Goal: Task Accomplishment & Management: Manage account settings

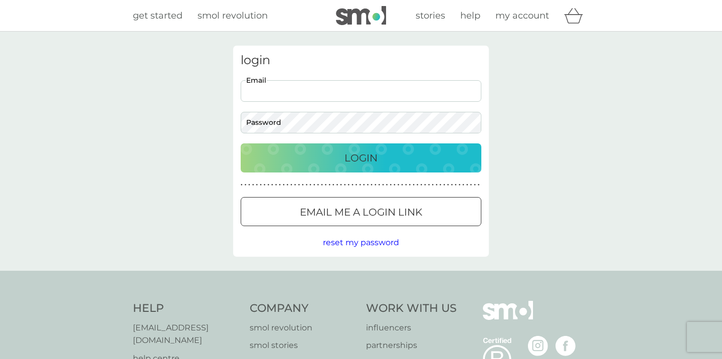
type input "katrina@kastley.org"
click at [349, 155] on p "Login" at bounding box center [360, 158] width 33 height 16
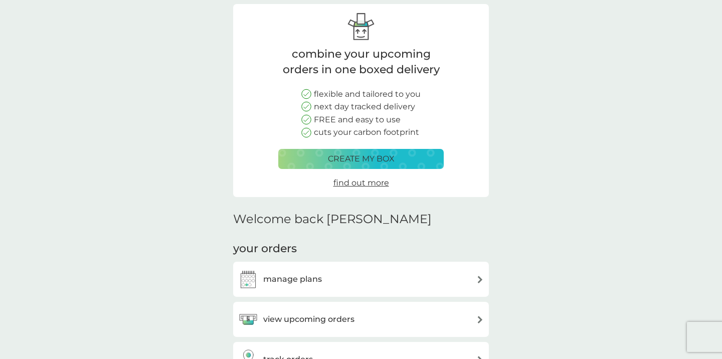
scroll to position [91, 0]
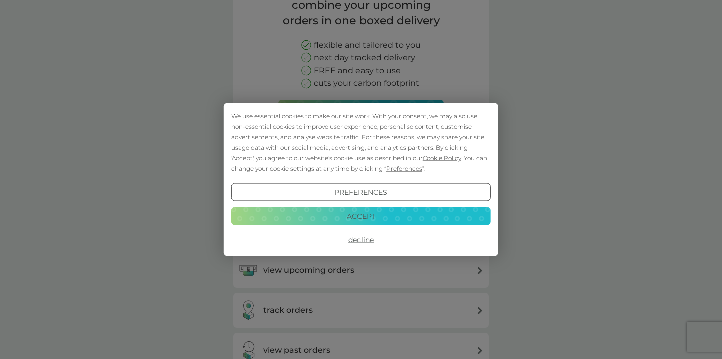
click at [366, 214] on button "Accept" at bounding box center [361, 216] width 260 height 18
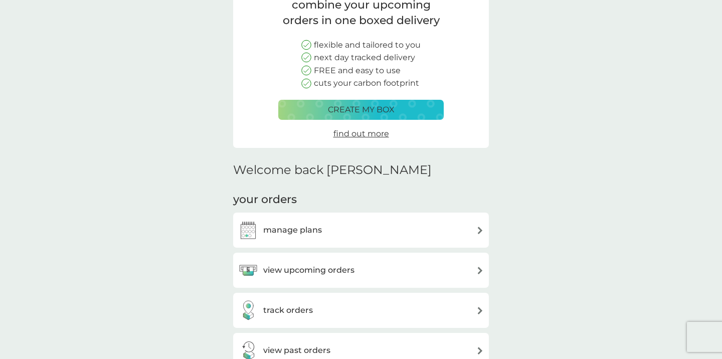
click at [349, 269] on h3 "view upcoming orders" at bounding box center [308, 270] width 91 height 13
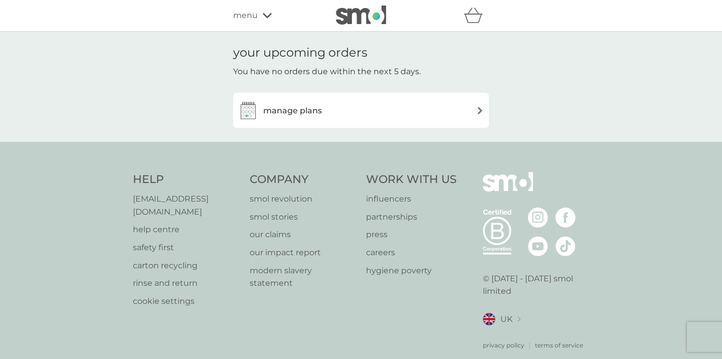
click at [344, 220] on p "smol stories" at bounding box center [303, 217] width 107 height 13
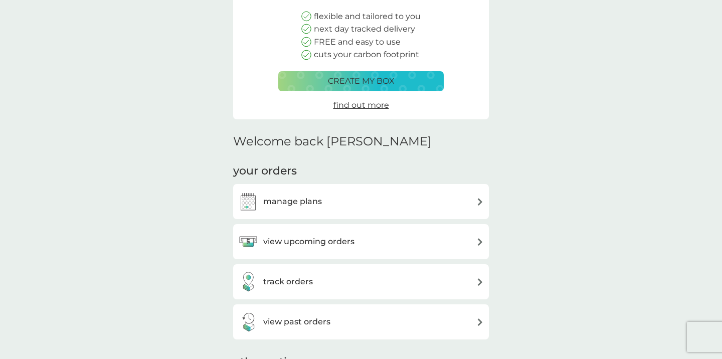
scroll to position [122, 0]
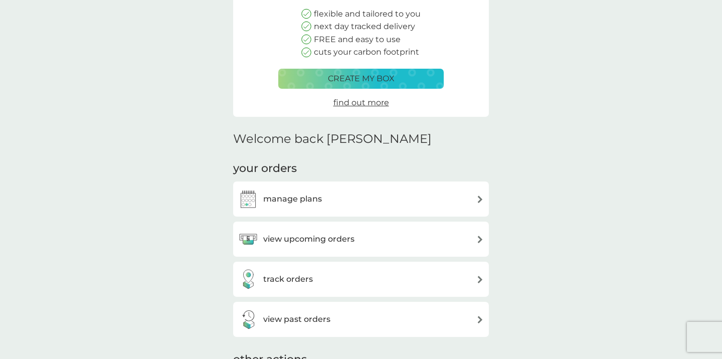
click at [289, 197] on h3 "manage plans" at bounding box center [292, 199] width 59 height 13
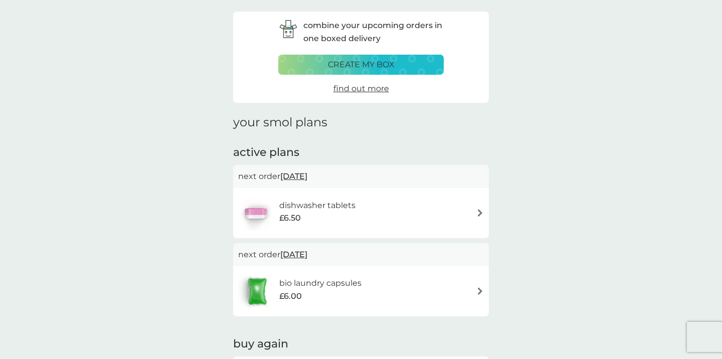
scroll to position [37, 0]
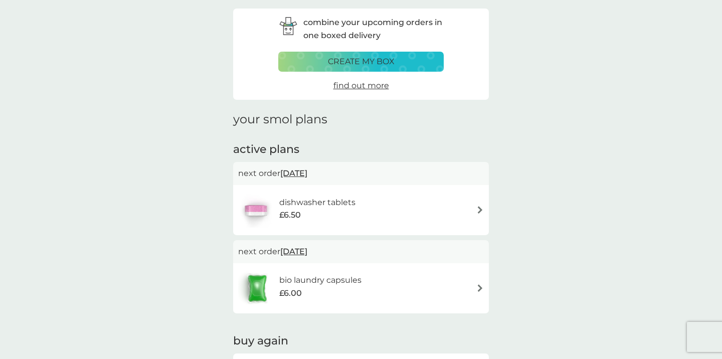
click at [479, 286] on img at bounding box center [480, 288] width 8 height 8
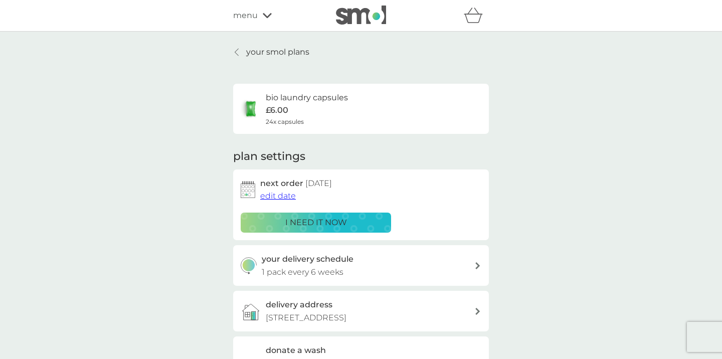
click at [349, 220] on div "i need it now" at bounding box center [315, 222] width 137 height 13
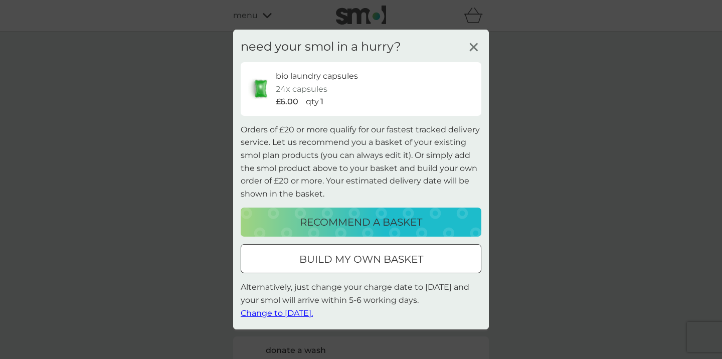
click at [309, 312] on span "Change to [DATE]." at bounding box center [277, 313] width 72 height 10
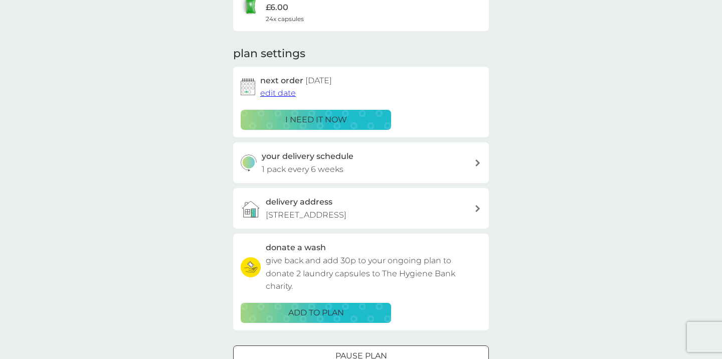
scroll to position [102, 0]
